Goal: Transaction & Acquisition: Purchase product/service

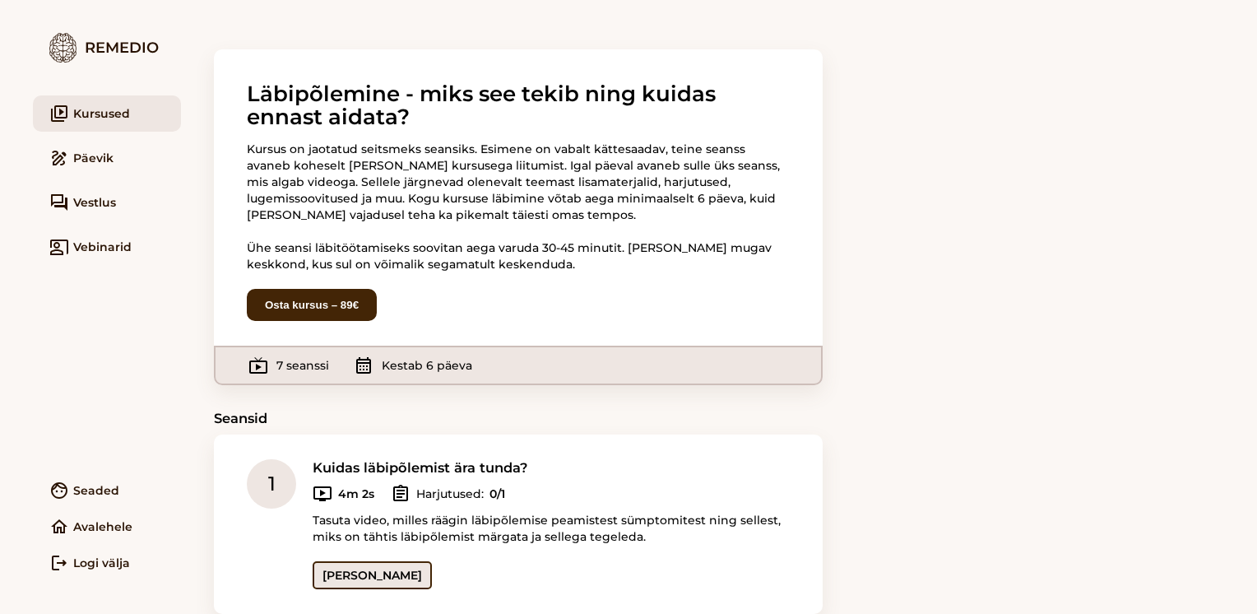
click at [361, 569] on link "[PERSON_NAME]" at bounding box center [372, 575] width 119 height 28
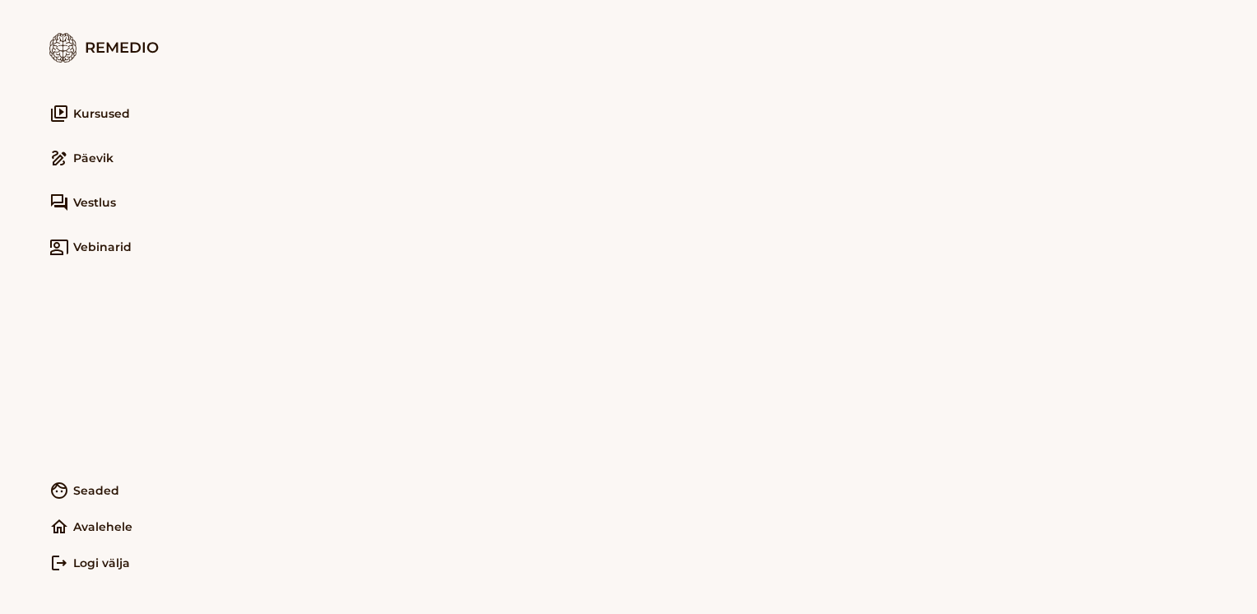
click at [1149, 246] on main at bounding box center [719, 307] width 1076 height 614
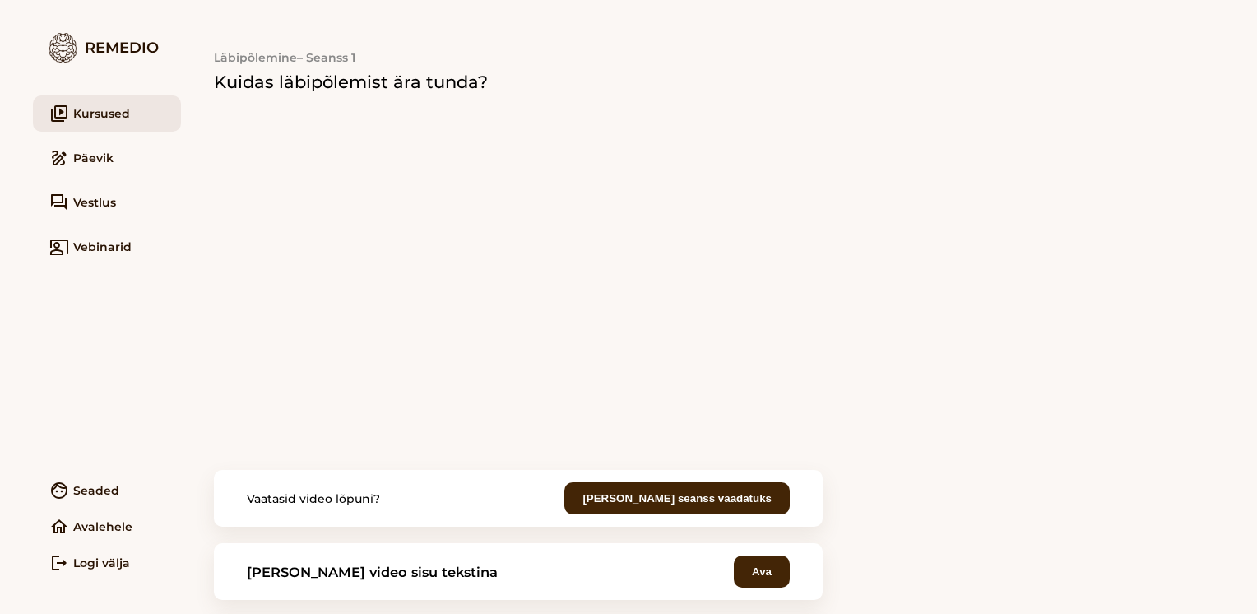
click at [81, 114] on link "video_library Kursused" at bounding box center [107, 113] width 148 height 36
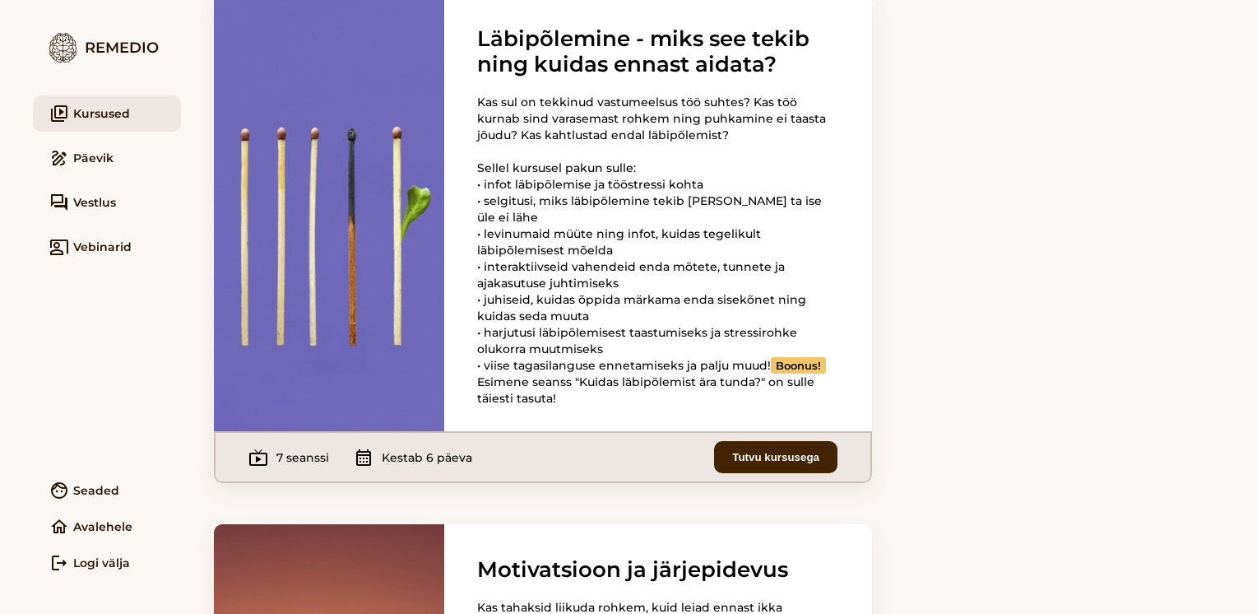
scroll to position [2098, 0]
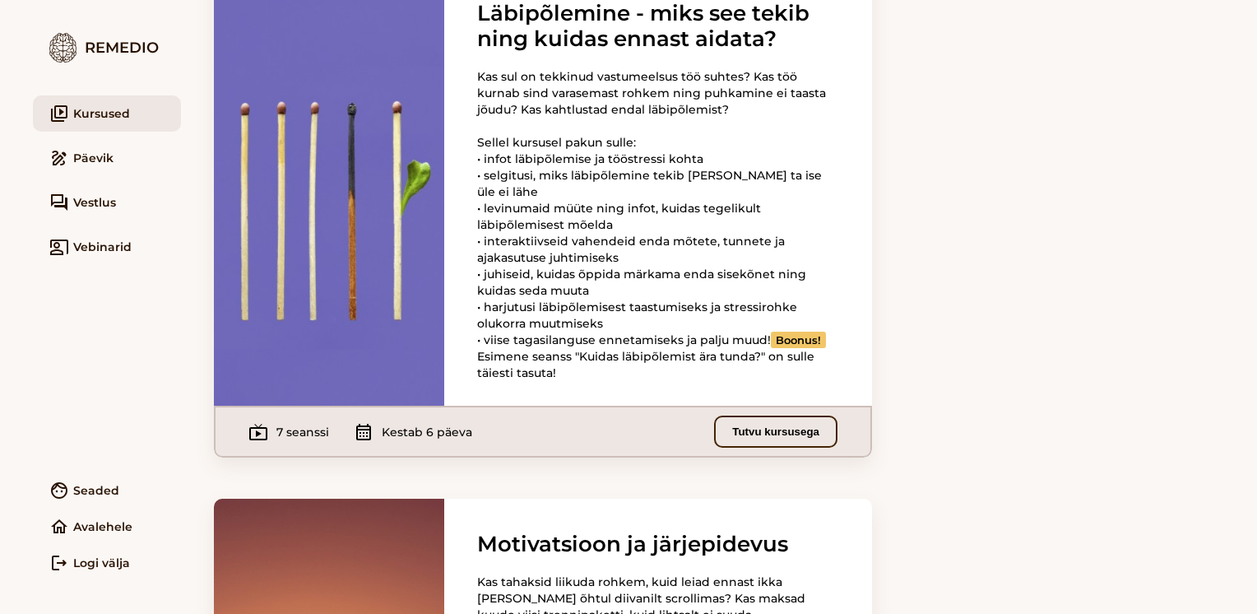
click at [736, 448] on button "Tutvu kursusega" at bounding box center [775, 432] width 123 height 32
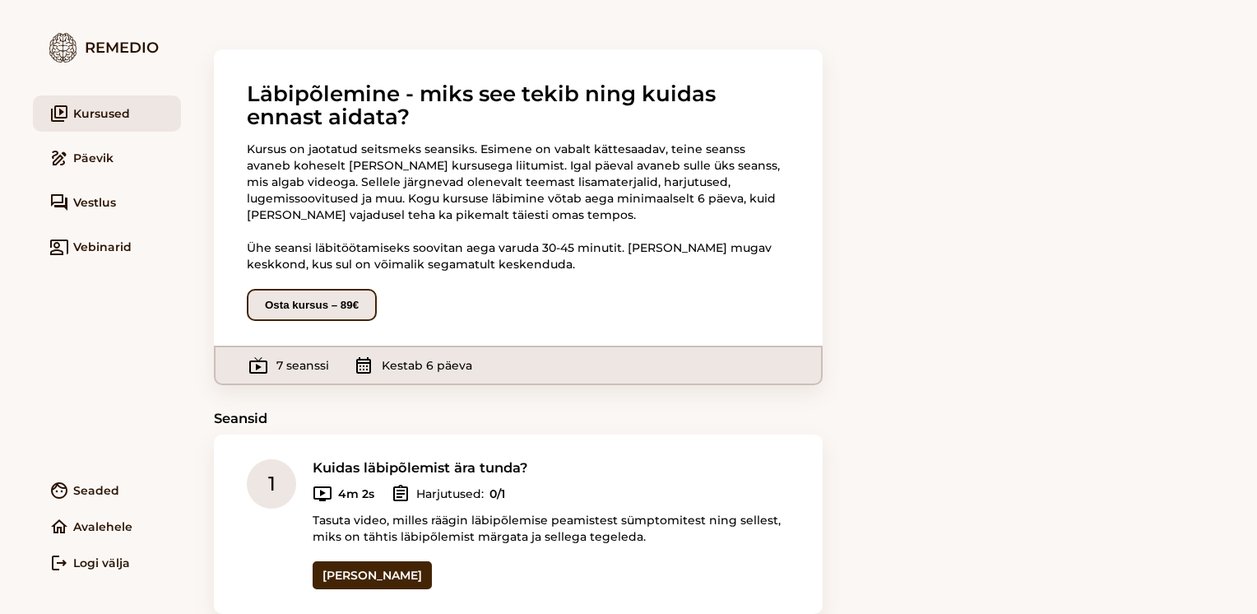
click at [296, 312] on button "Osta kursus – 89€" at bounding box center [312, 305] width 130 height 32
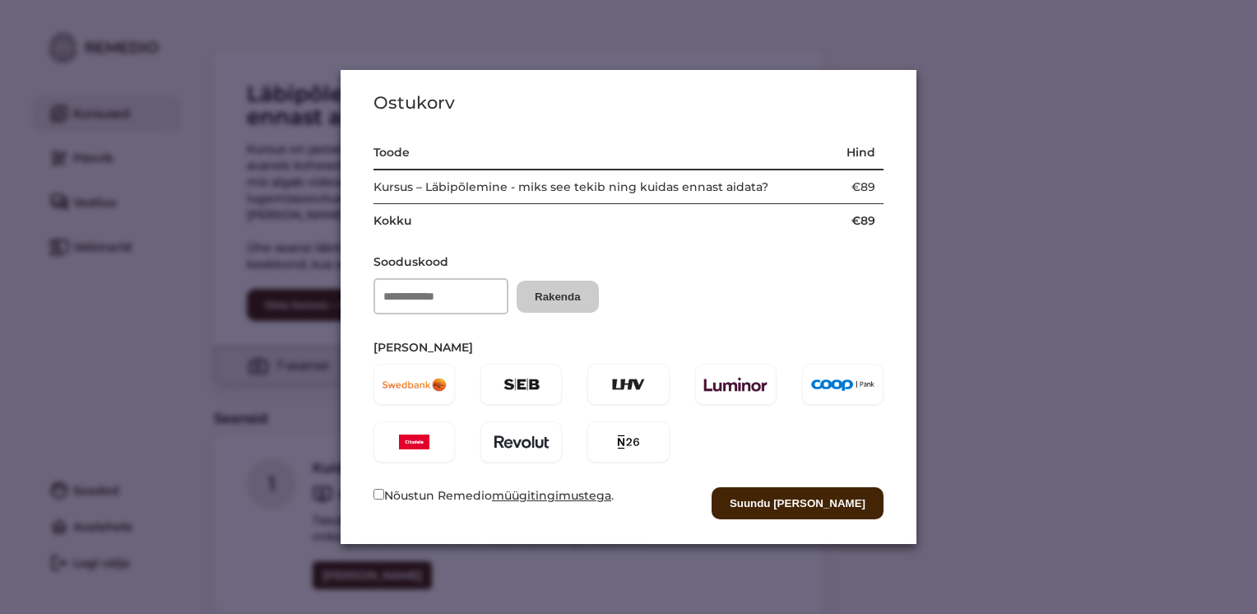
click at [513, 383] on div at bounding box center [521, 384] width 81 height 41
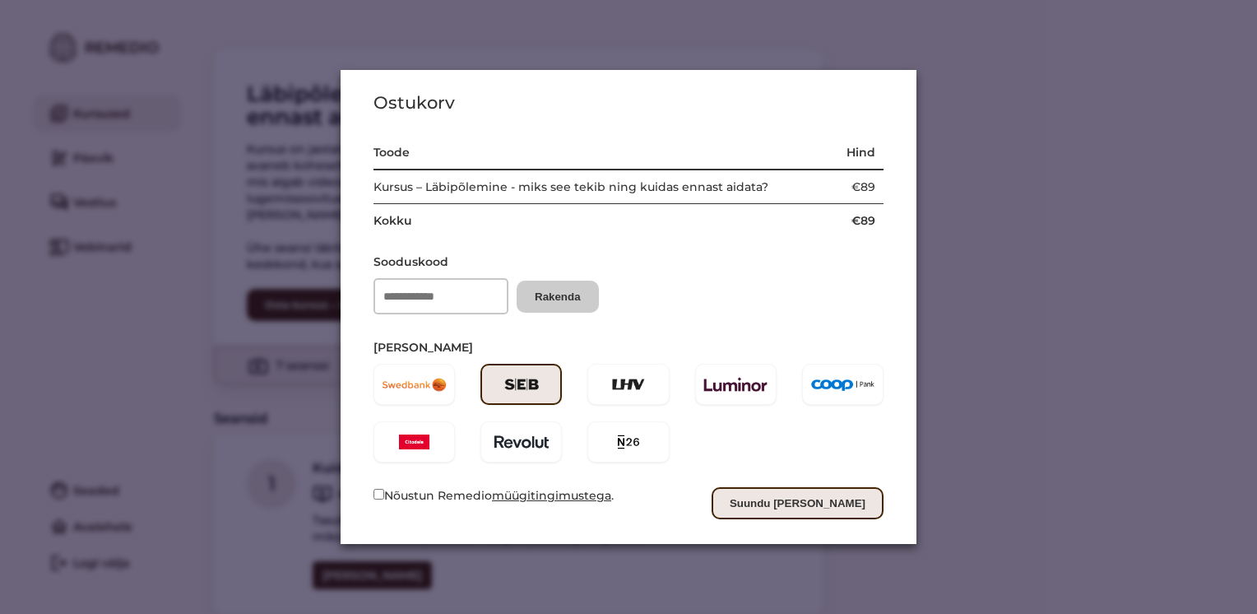
click at [859, 512] on button "Suundu [PERSON_NAME]" at bounding box center [798, 503] width 172 height 32
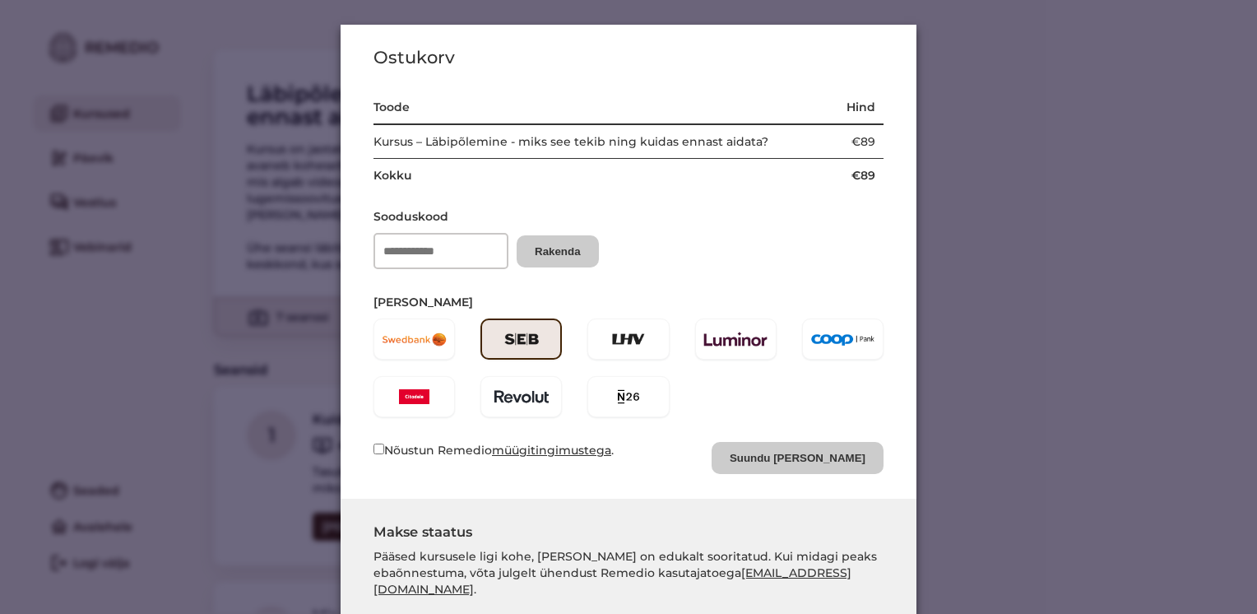
click at [1015, 280] on div "Ostukorv Toode Hind Kursus – Läbipõlemine - miks see tekib ning kuidas ennast a…" at bounding box center [628, 307] width 1257 height 614
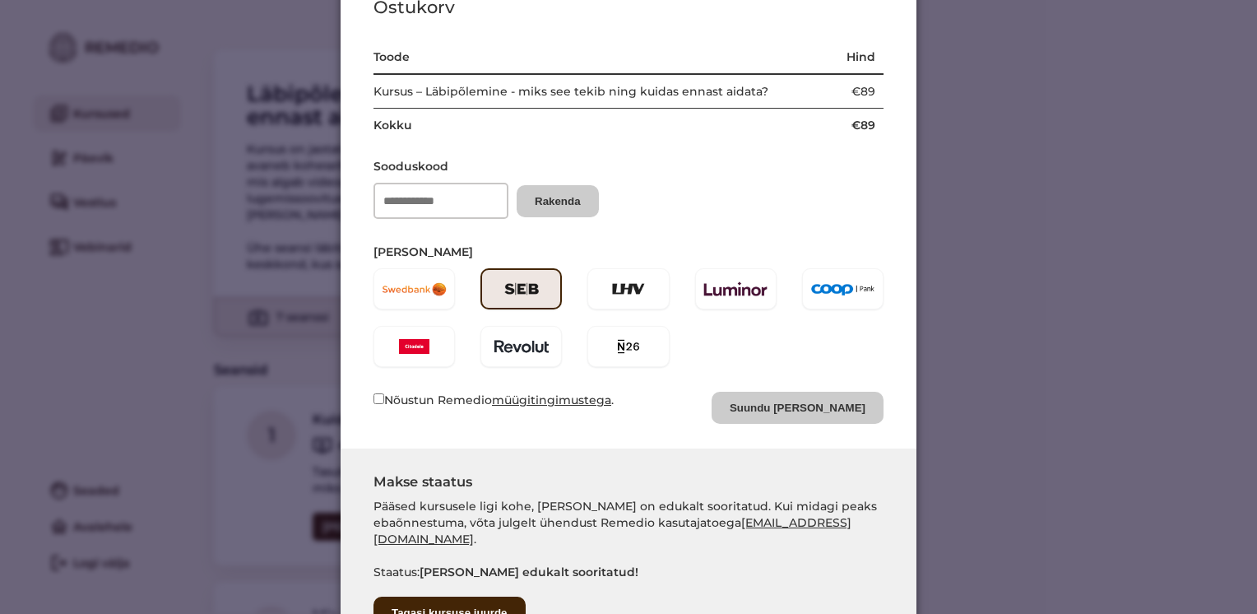
scroll to position [96, 0]
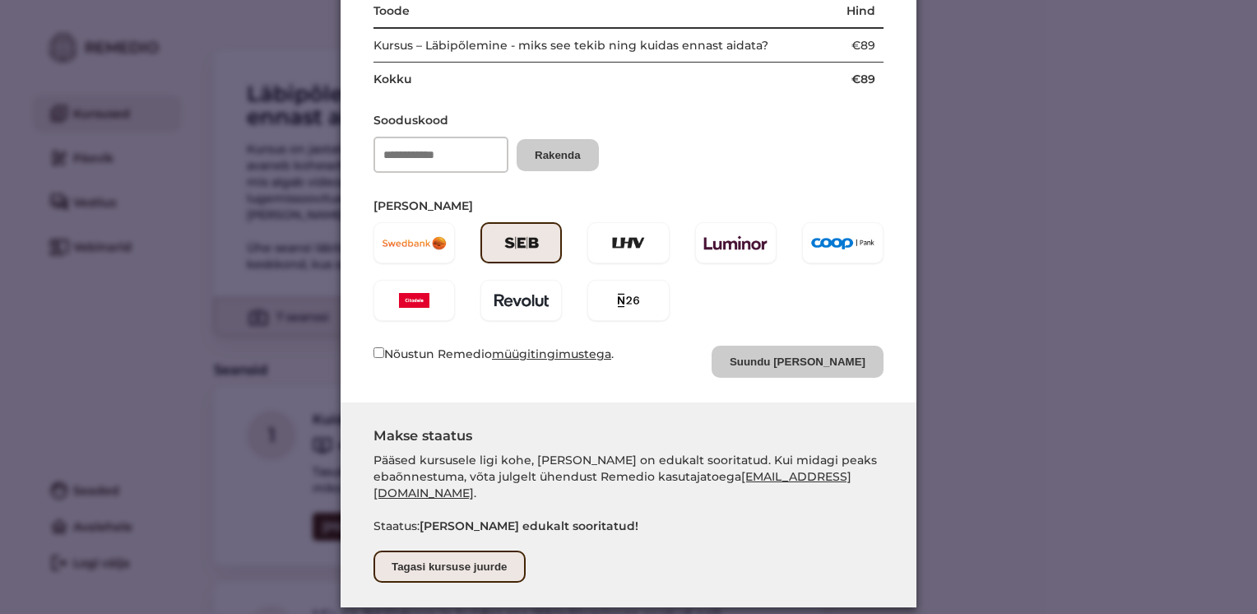
click at [477, 551] on button "Tagasi kursuse juurde" at bounding box center [450, 567] width 152 height 32
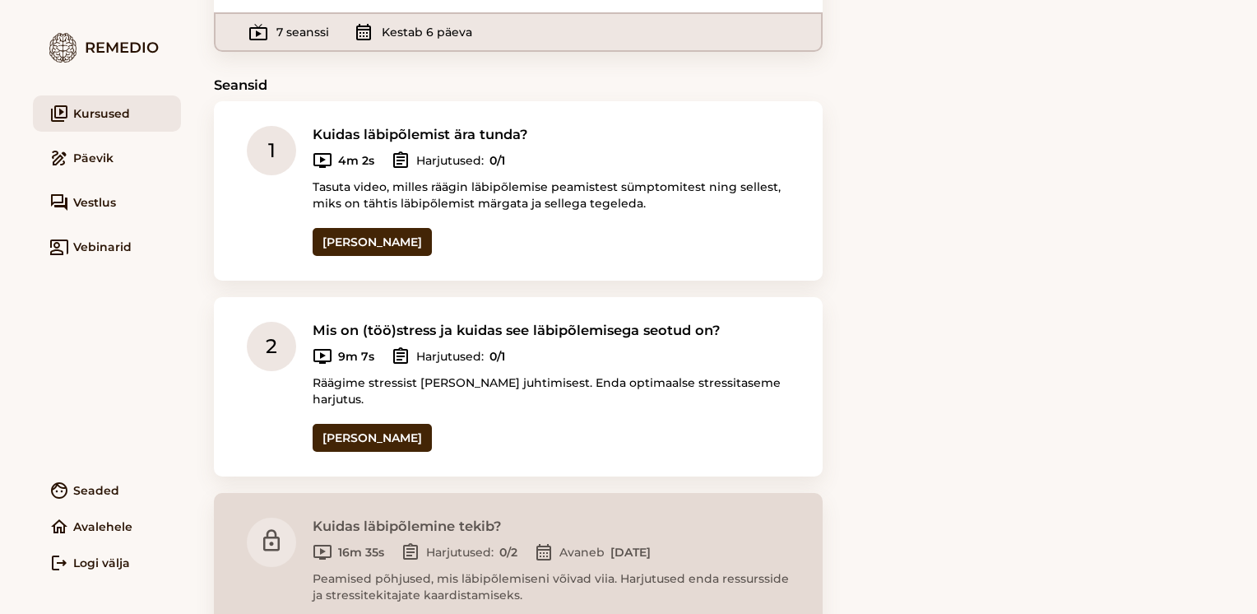
scroll to position [292, 0]
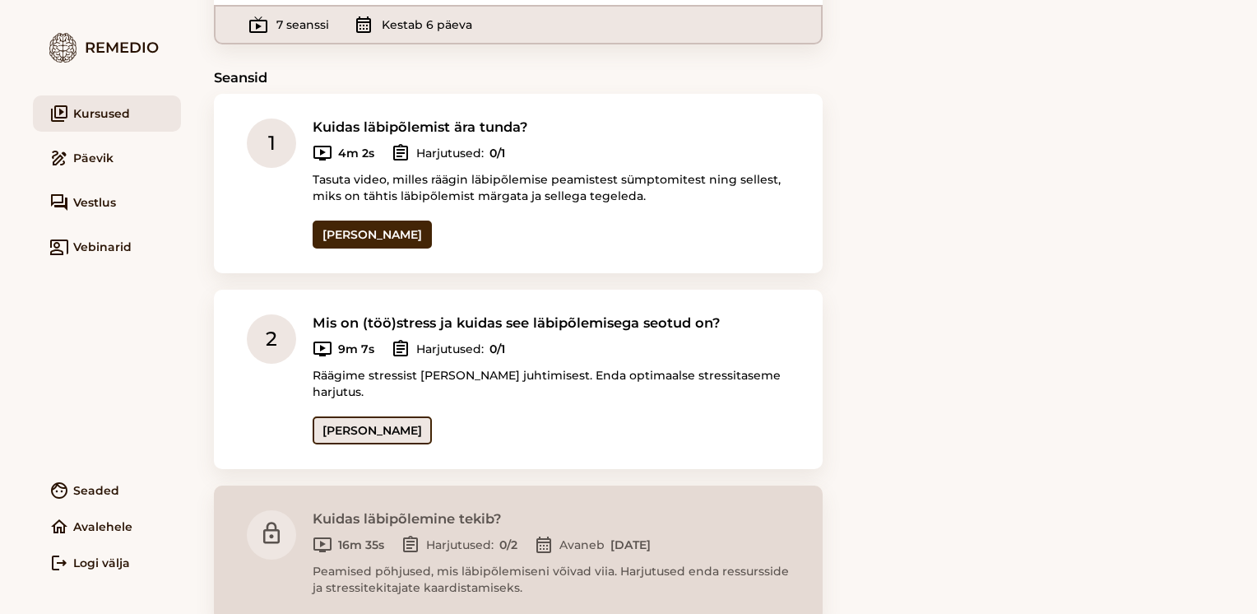
click at [364, 419] on link "[PERSON_NAME]" at bounding box center [372, 430] width 119 height 28
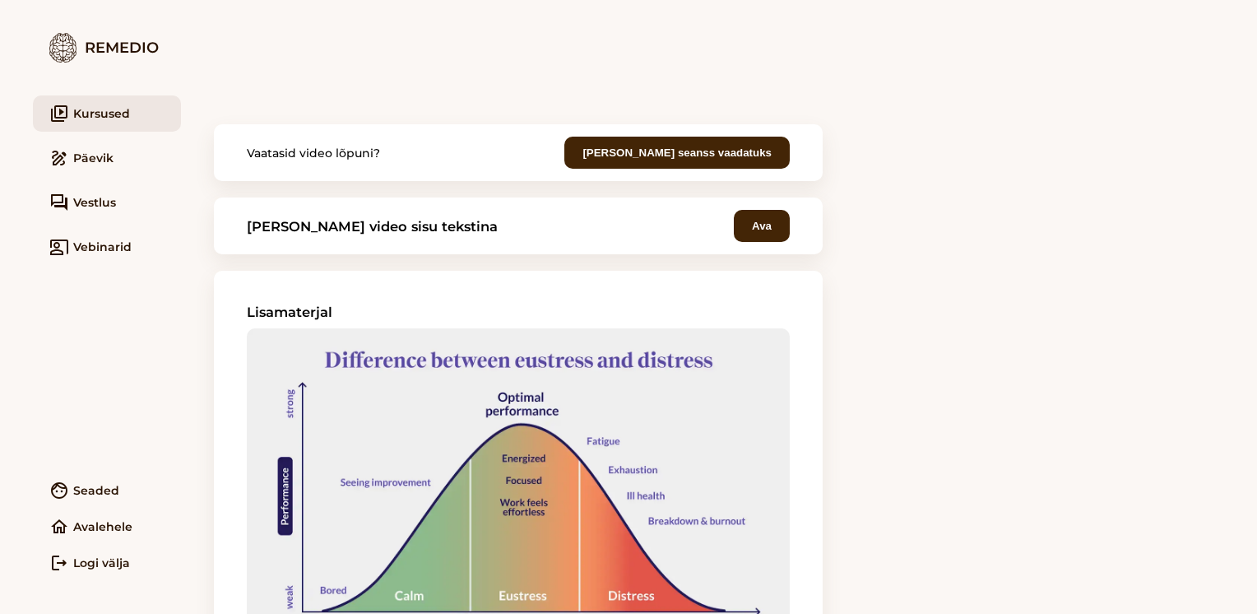
scroll to position [360, 0]
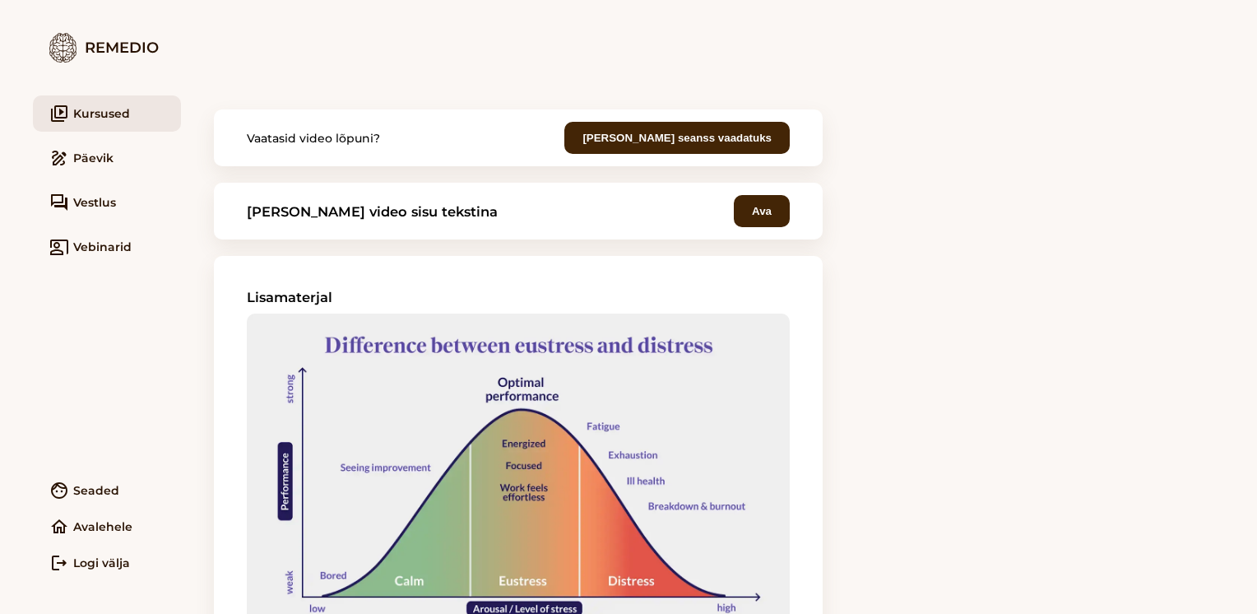
click at [764, 229] on section "[PERSON_NAME] video sisu tekstina Ava" at bounding box center [518, 211] width 609 height 57
click at [759, 211] on button "Ava" at bounding box center [762, 211] width 56 height 32
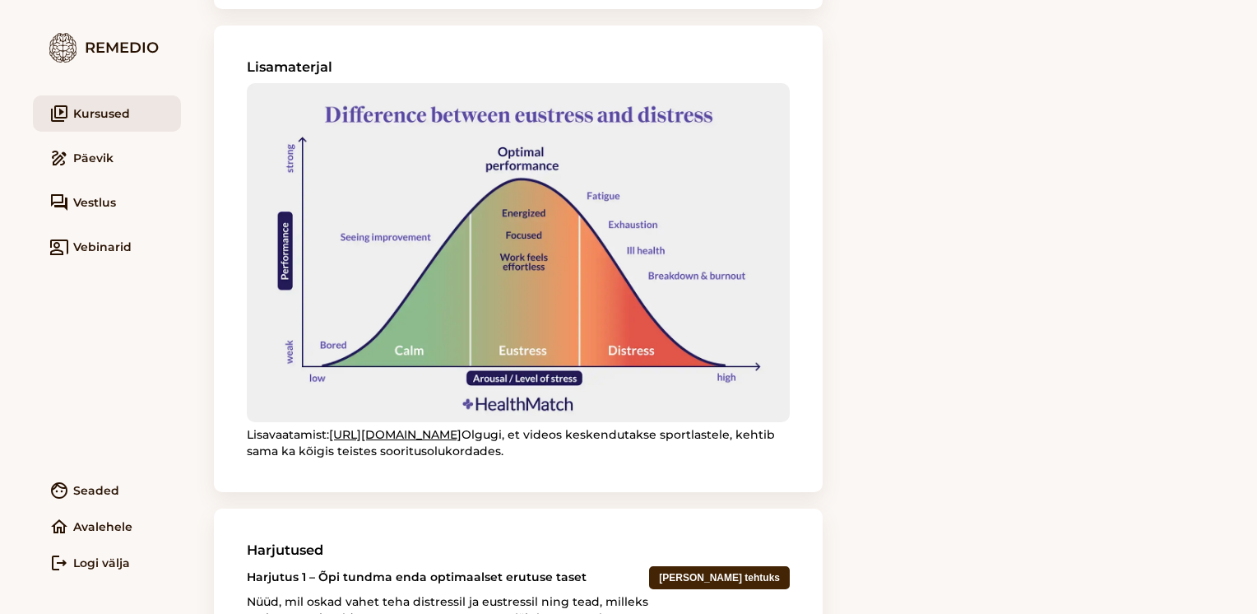
scroll to position [2068, 0]
